Goal: Transaction & Acquisition: Purchase product/service

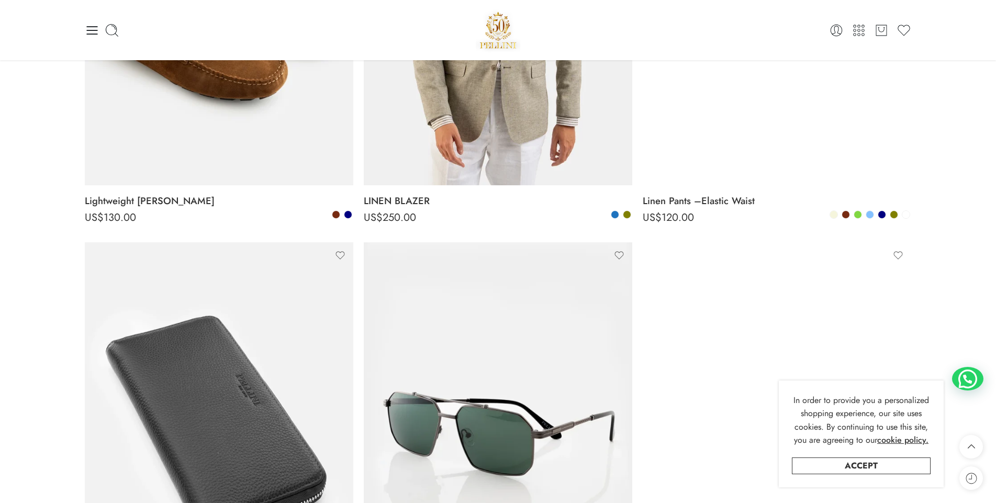
scroll to position [1413, 0]
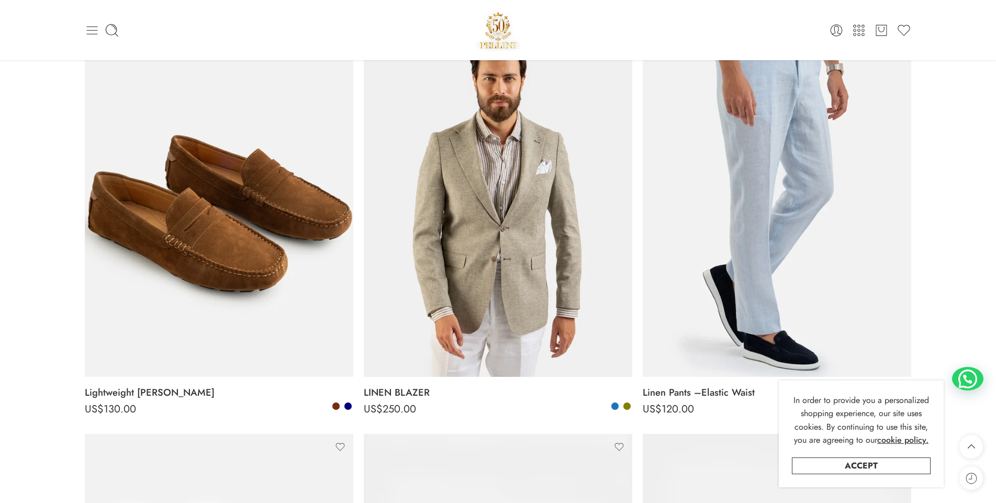
click at [92, 30] on icon at bounding box center [91, 30] width 11 height 8
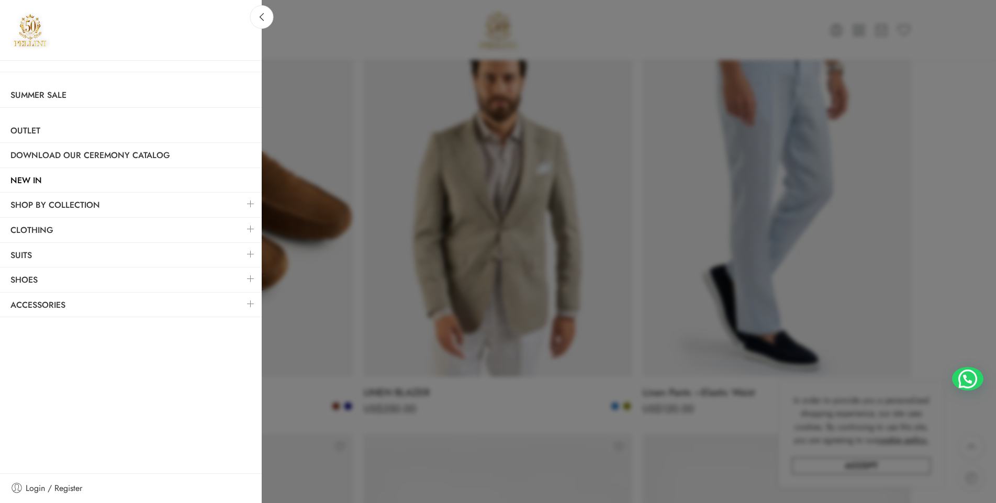
click at [247, 277] on link at bounding box center [251, 278] width 22 height 22
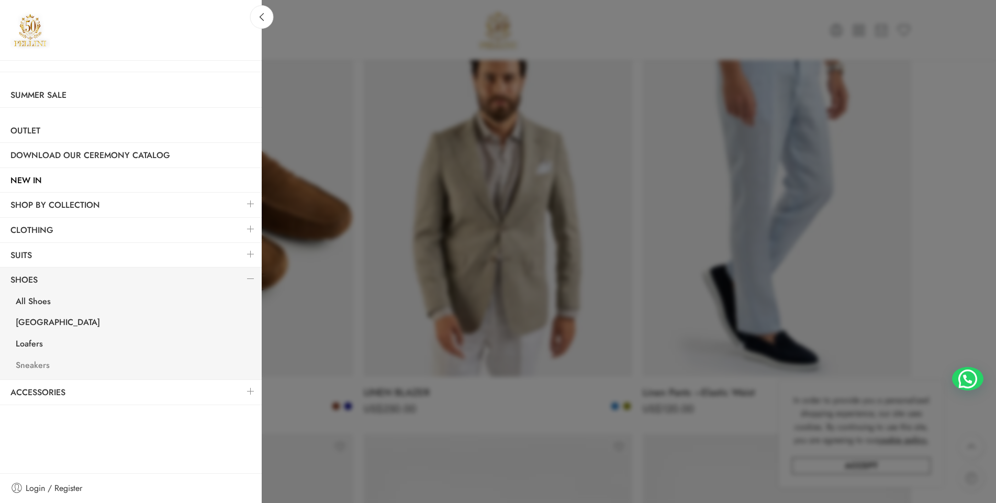
click at [37, 366] on link "Sneakers" at bounding box center [133, 366] width 256 height 21
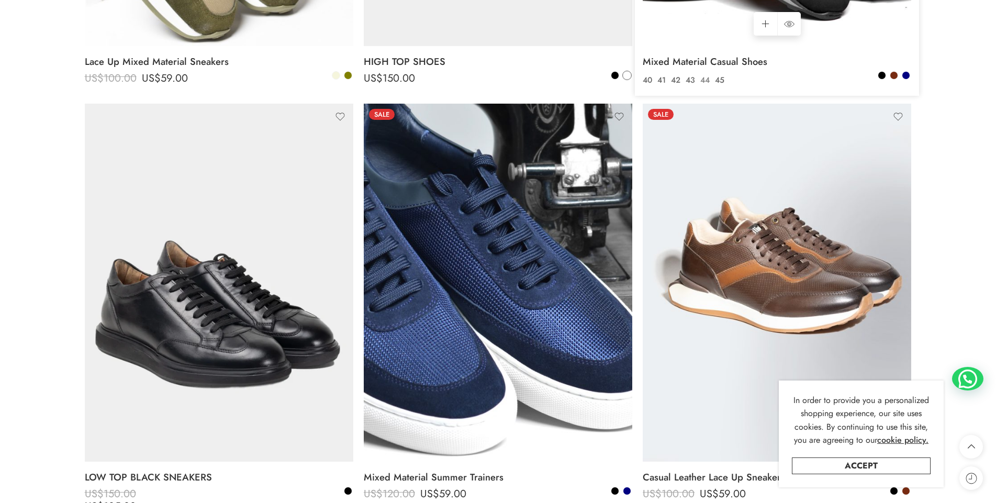
scroll to position [1413, 0]
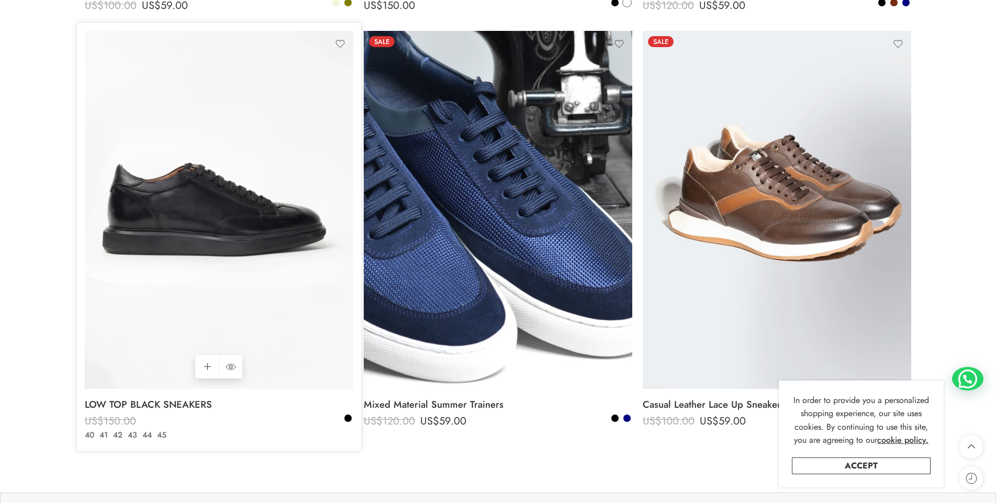
click at [265, 233] on img at bounding box center [219, 210] width 268 height 358
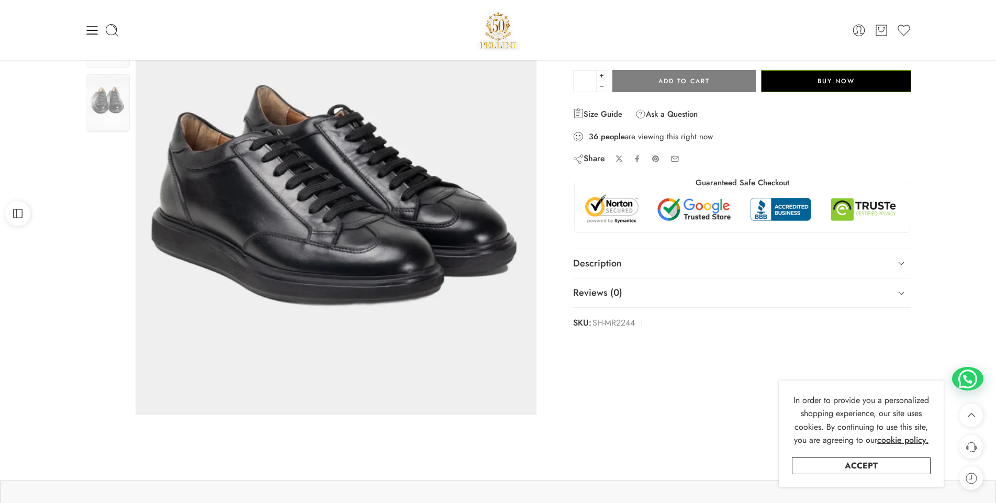
scroll to position [105, 0]
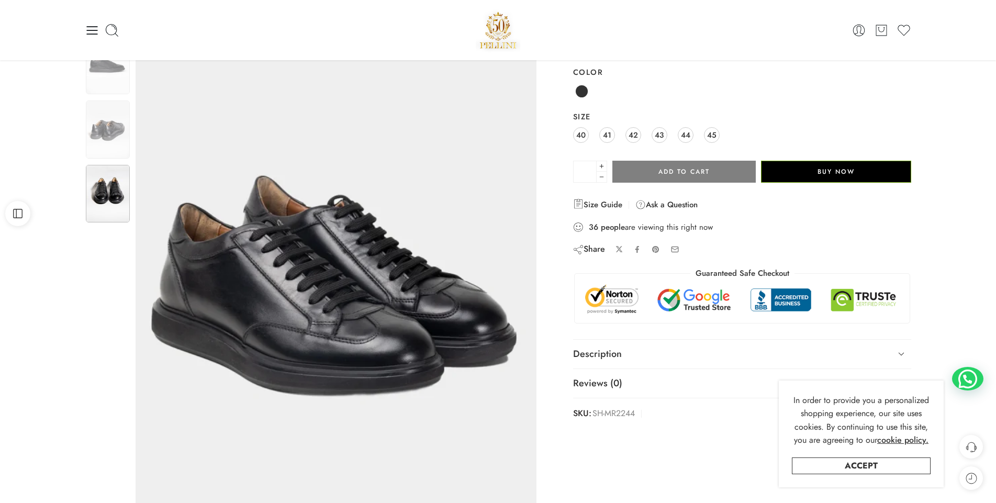
click at [111, 193] on img at bounding box center [108, 194] width 44 height 58
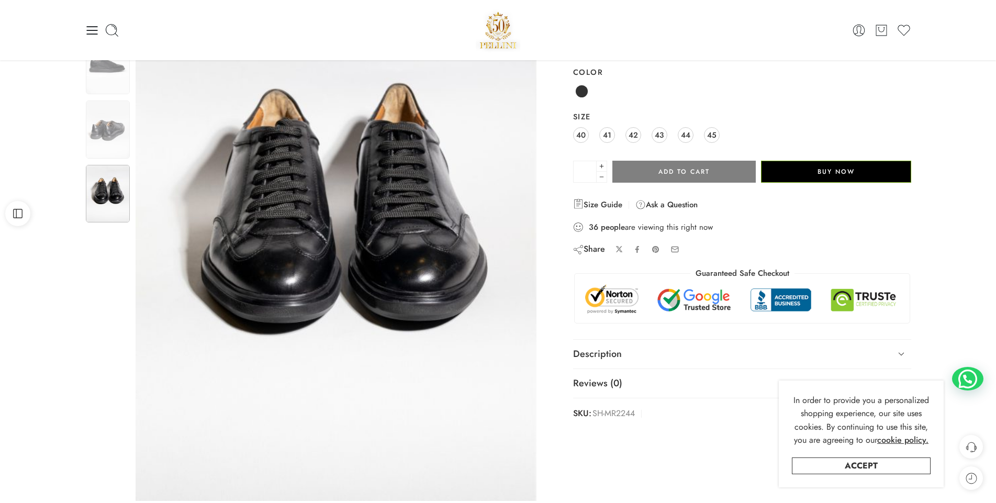
scroll to position [0, 0]
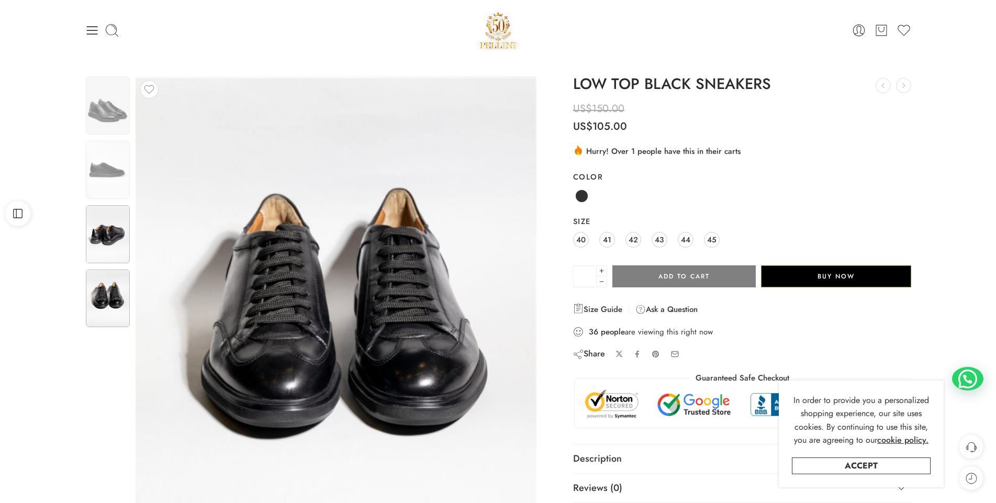
click at [111, 222] on img at bounding box center [108, 234] width 44 height 58
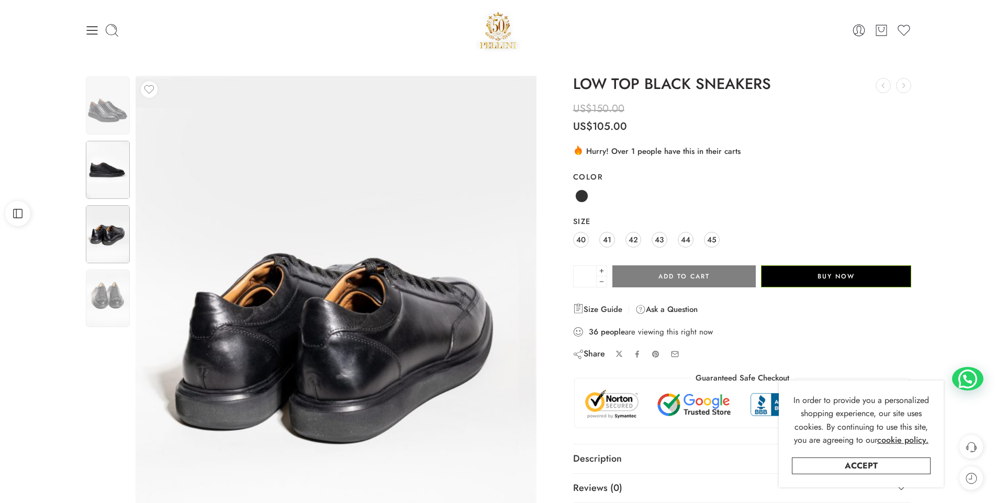
click at [111, 185] on img at bounding box center [108, 170] width 44 height 58
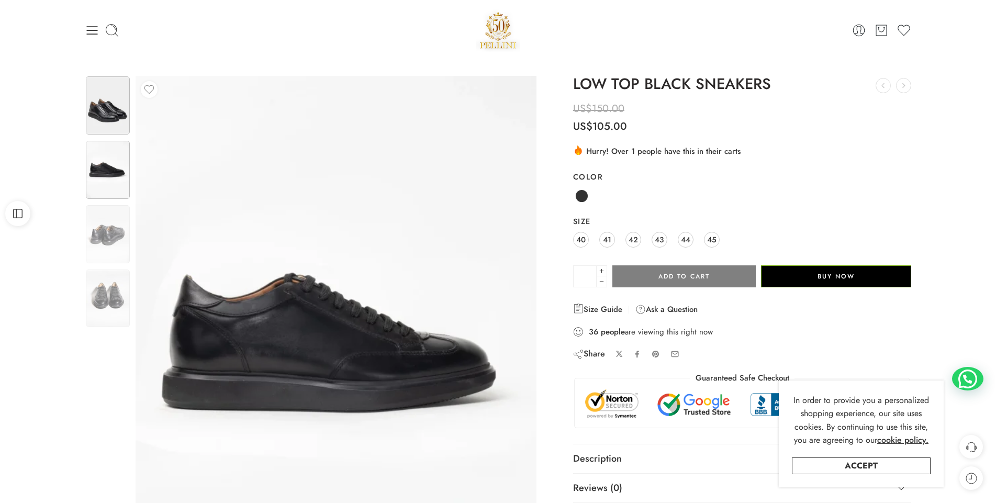
click at [109, 128] on img at bounding box center [108, 105] width 44 height 58
